Goal: Information Seeking & Learning: Learn about a topic

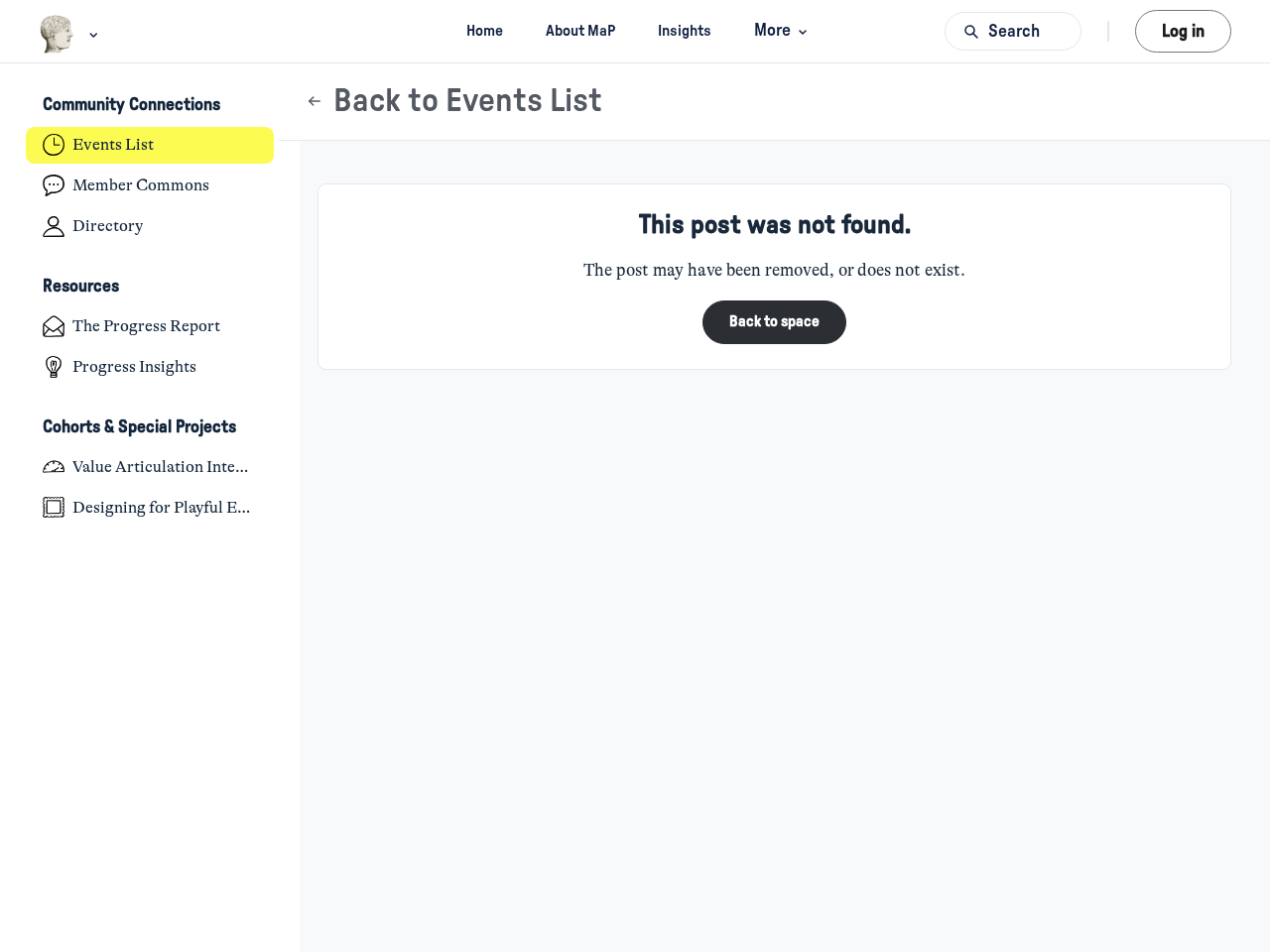
scroll to position [6512, 3900]
